Goal: Find specific page/section: Find specific page/section

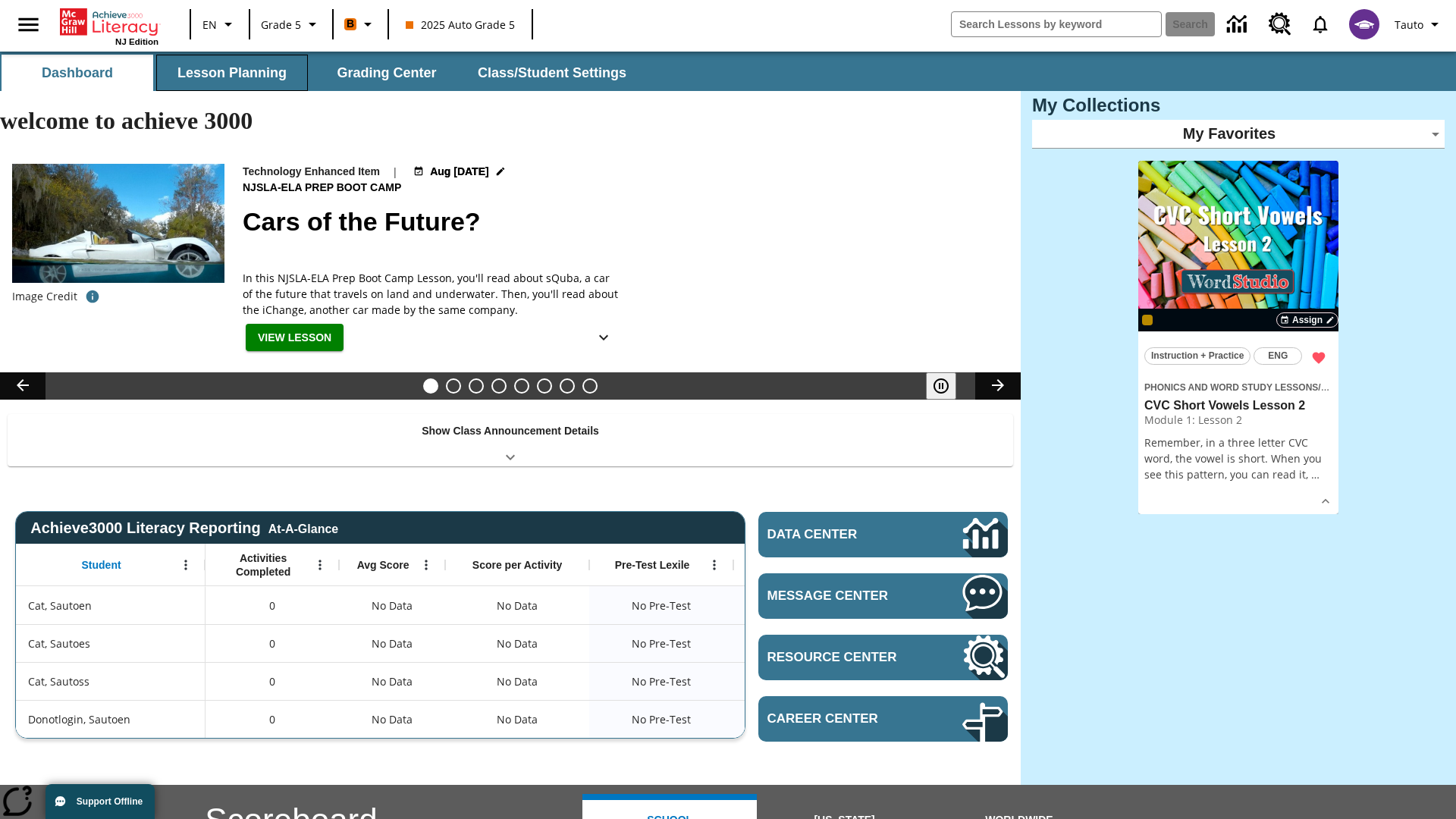
click at [232, 73] on button "Lesson Planning" at bounding box center [232, 72] width 152 height 36
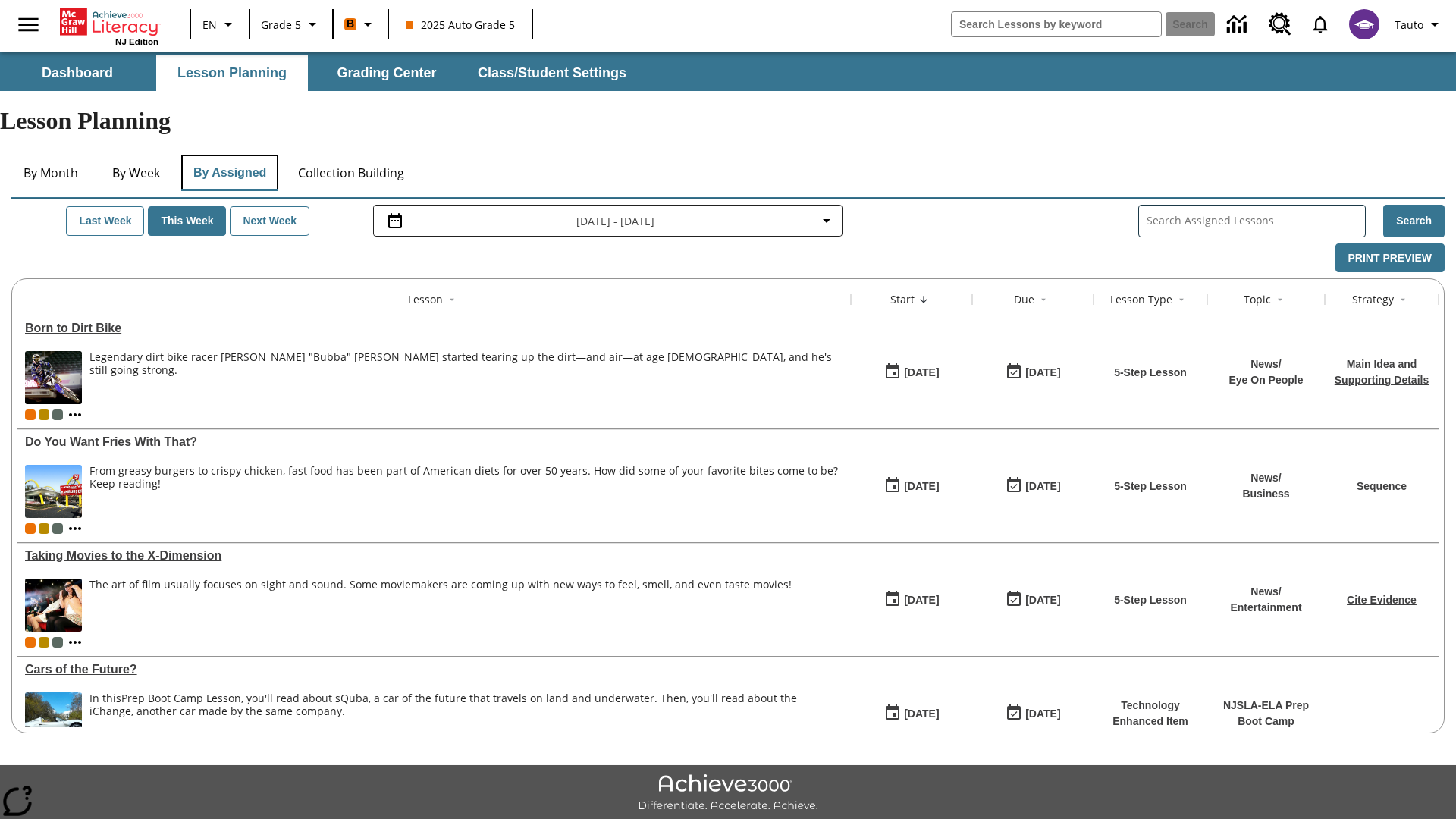
click at [229, 155] on button "By Assigned" at bounding box center [229, 173] width 97 height 36
type input "CVC Short Vowels Lesson 2"
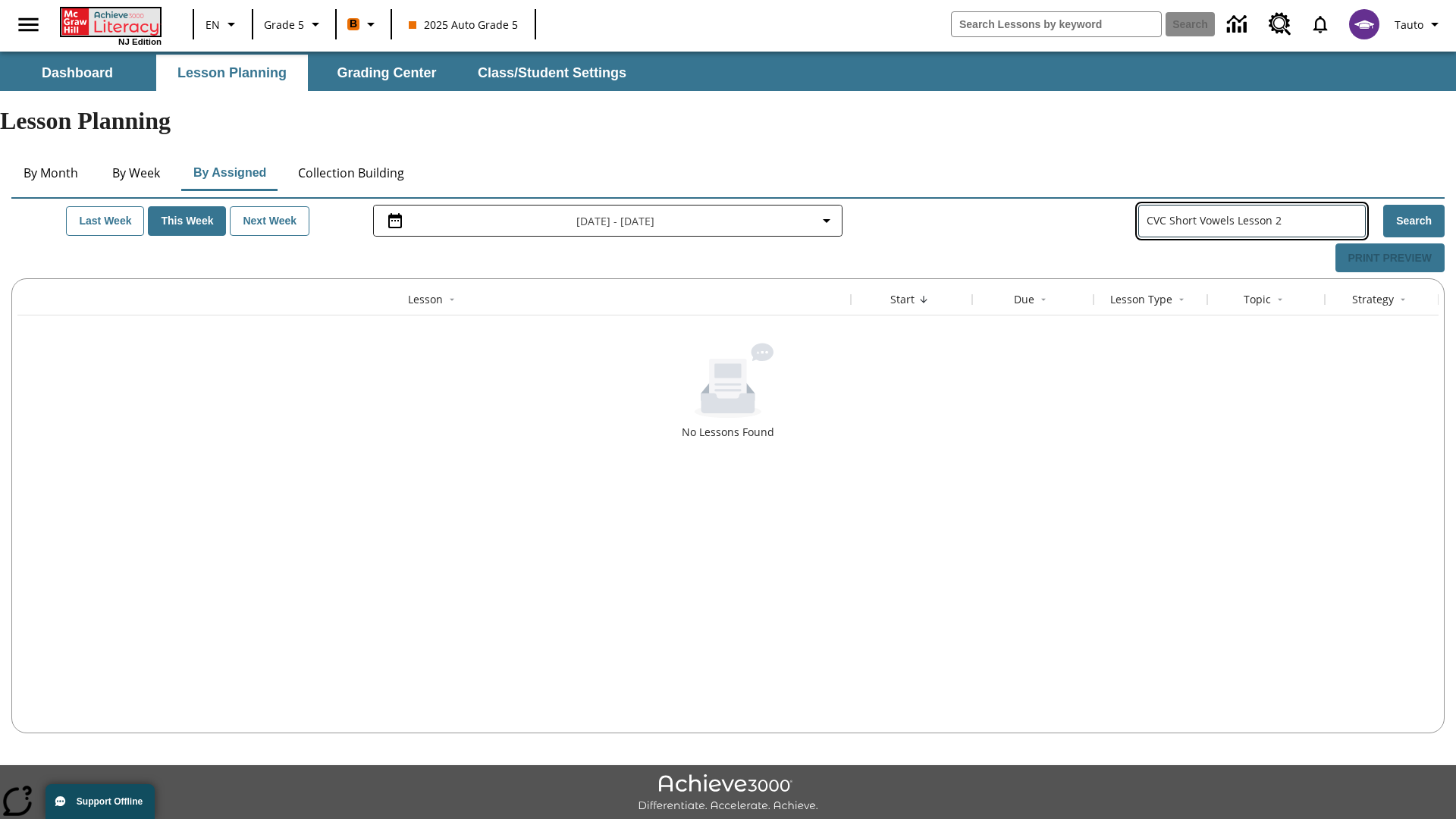
click at [109, 21] on icon "Home" at bounding box center [111, 22] width 101 height 28
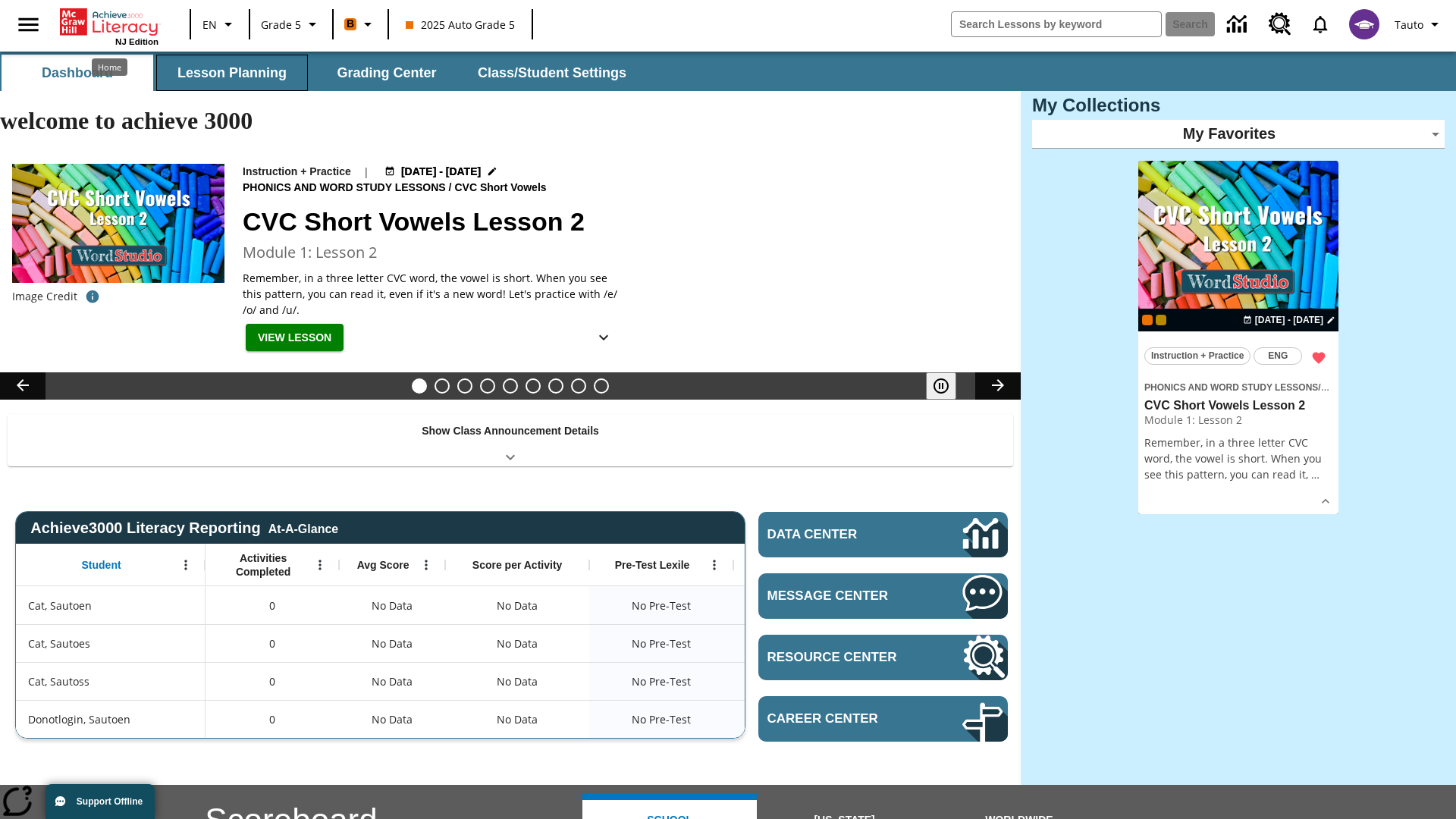
click at [232, 73] on button "Lesson Planning" at bounding box center [232, 72] width 152 height 36
